Goal: Task Accomplishment & Management: Complete application form

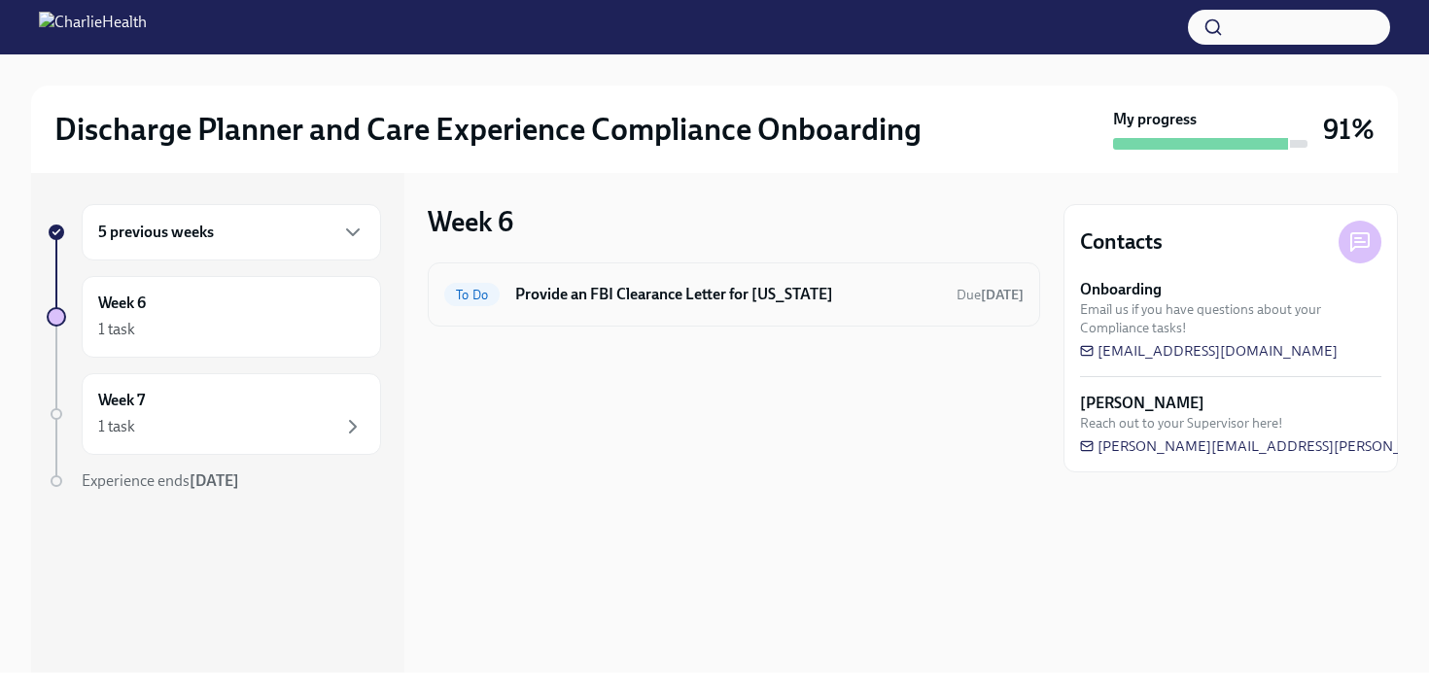
click at [687, 319] on div "To Do Provide an FBI Clearance Letter for [US_STATE] Due [DATE]" at bounding box center [734, 294] width 612 height 64
click at [649, 302] on h6 "Provide an FBI Clearance Letter for [US_STATE]" at bounding box center [728, 294] width 426 height 21
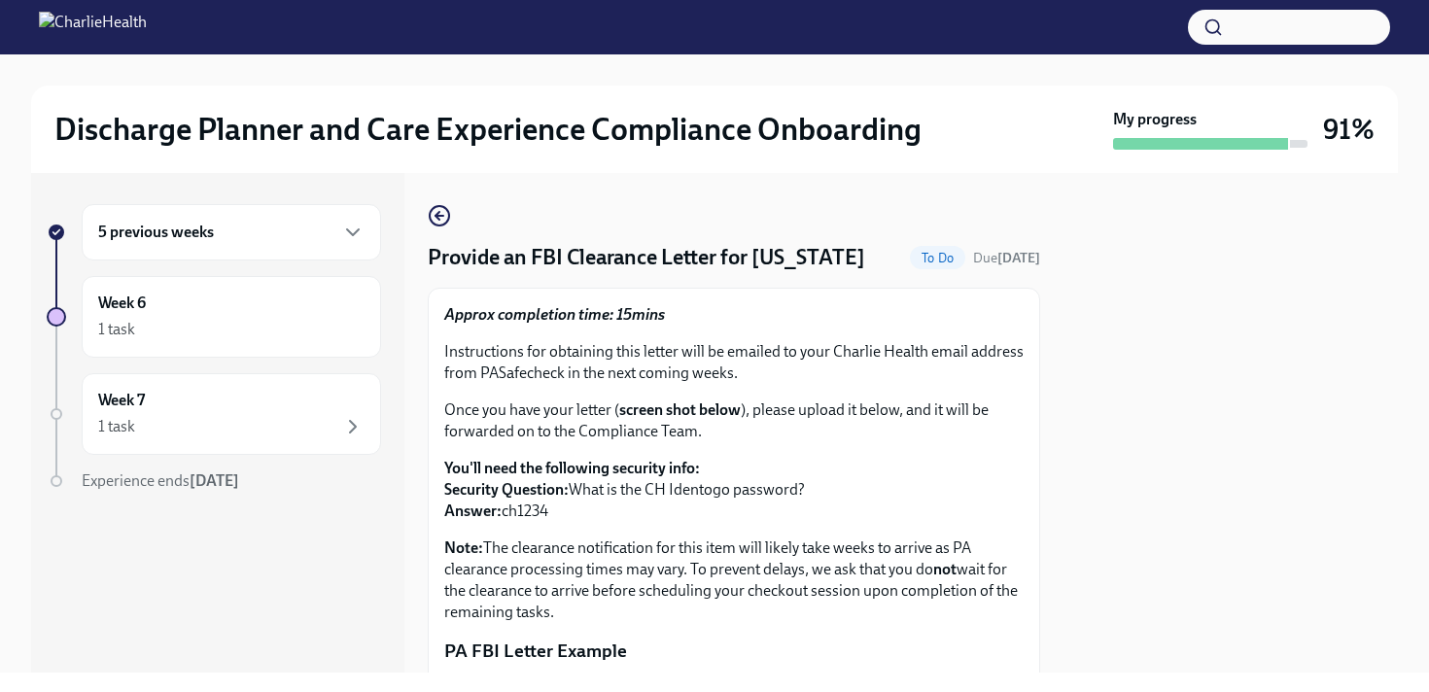
click at [536, 515] on p "You'll need the following security info: Security Question: What is the CH Iden…" at bounding box center [733, 490] width 579 height 64
copy p "ch1234"
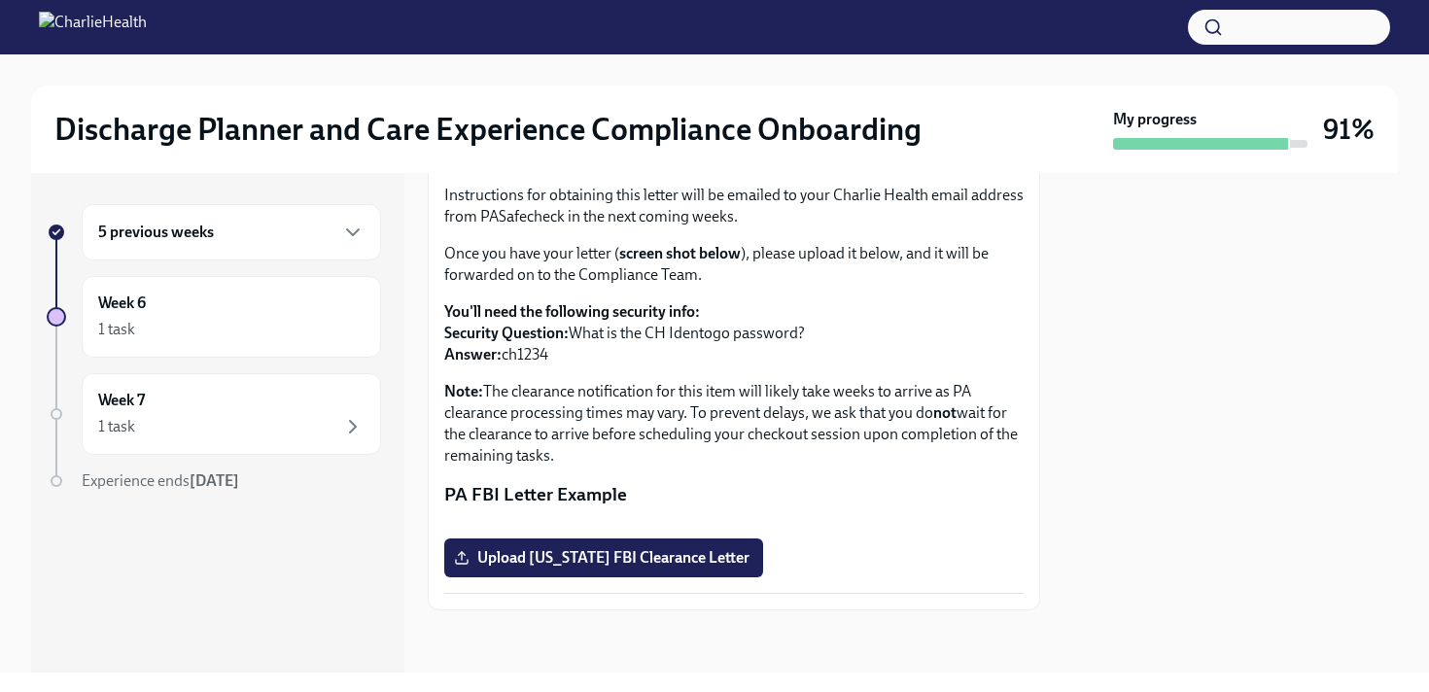
scroll to position [350, 0]
click at [599, 560] on span "Upload [US_STATE] FBI Clearance Letter" at bounding box center [604, 557] width 292 height 19
click at [0, 0] on input "Upload [US_STATE] FBI Clearance Letter" at bounding box center [0, 0] width 0 height 0
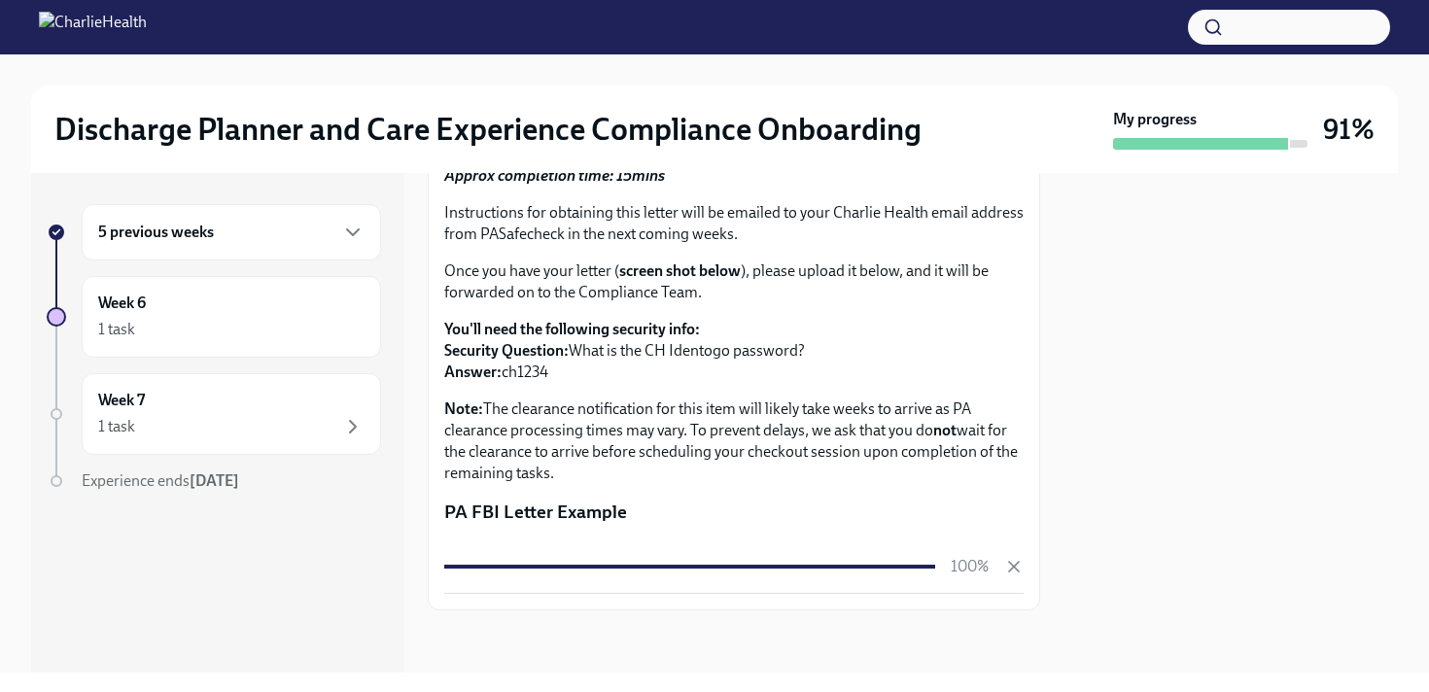
scroll to position [0, 0]
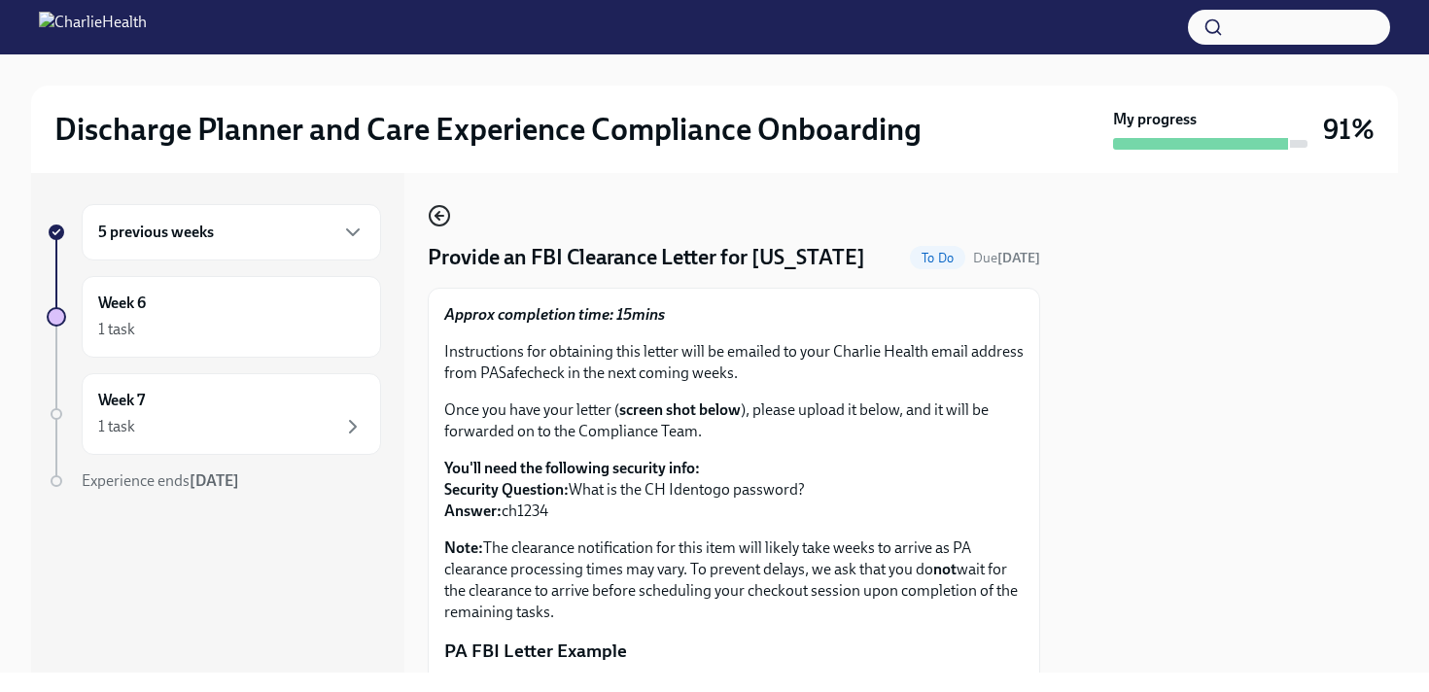
click at [437, 214] on icon "button" at bounding box center [437, 216] width 4 height 8
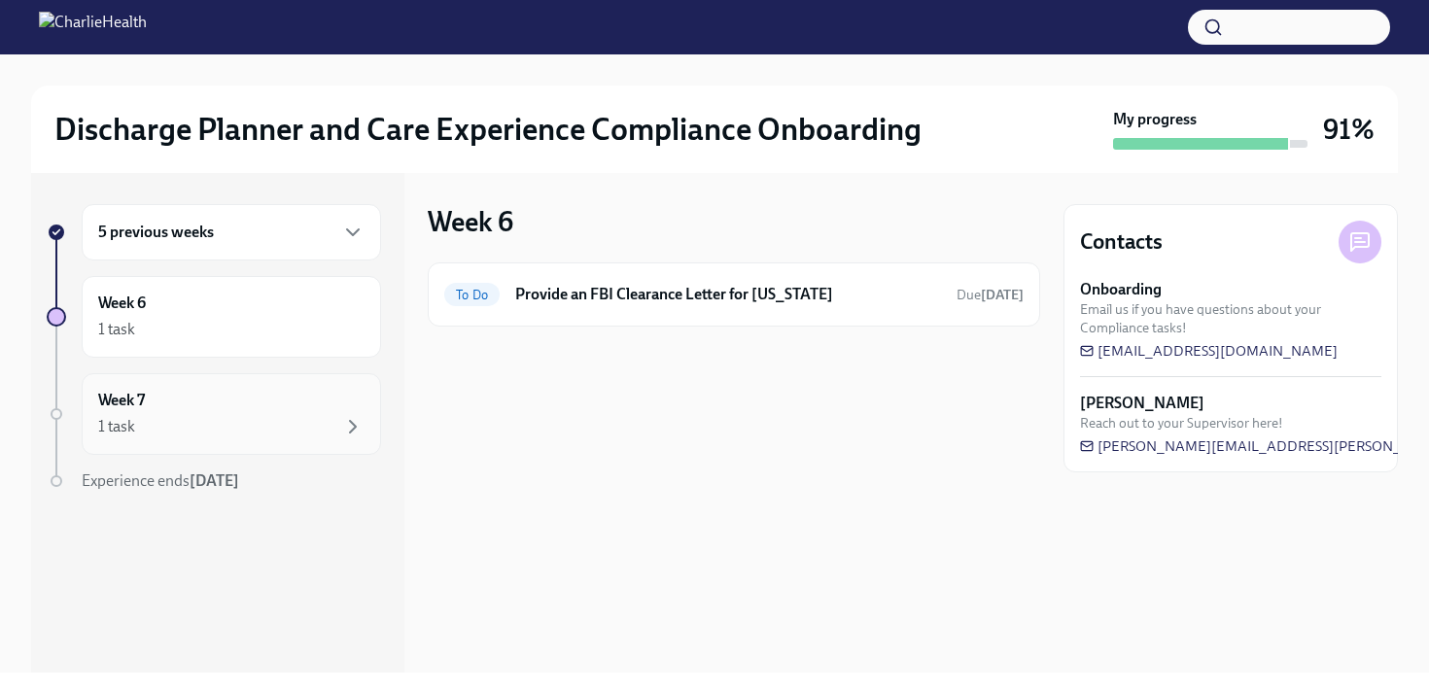
click at [247, 430] on div "1 task" at bounding box center [231, 426] width 266 height 23
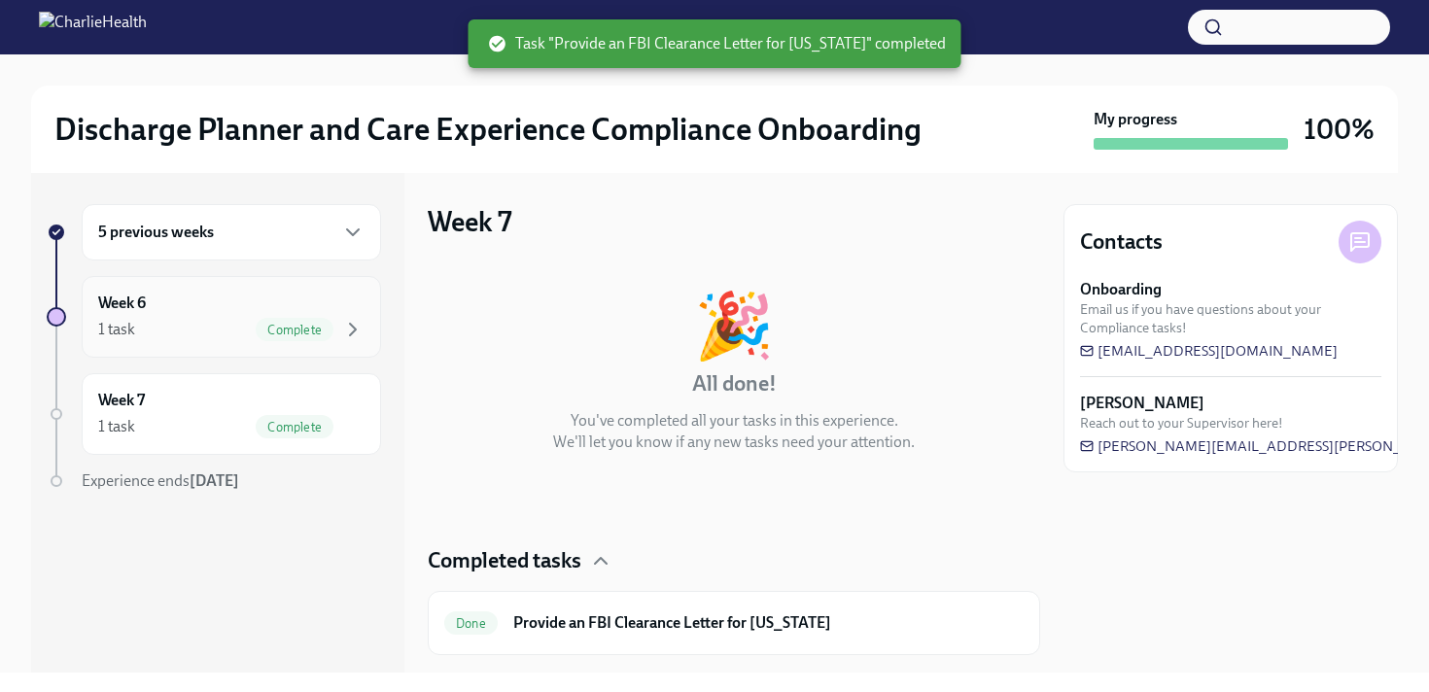
click at [262, 317] on div "Week 6 1 task Complete" at bounding box center [231, 317] width 266 height 49
